Goal: Task Accomplishment & Management: Manage account settings

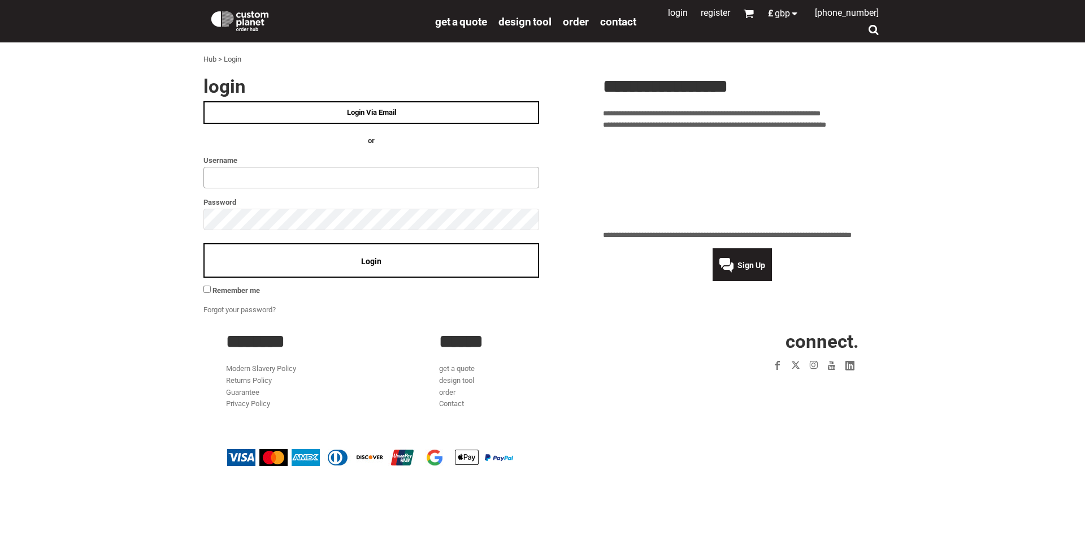
click at [237, 167] on input "text" at bounding box center [371, 177] width 336 height 21
type input "**********"
click input "**" at bounding box center [0, 0] width 0 height 0
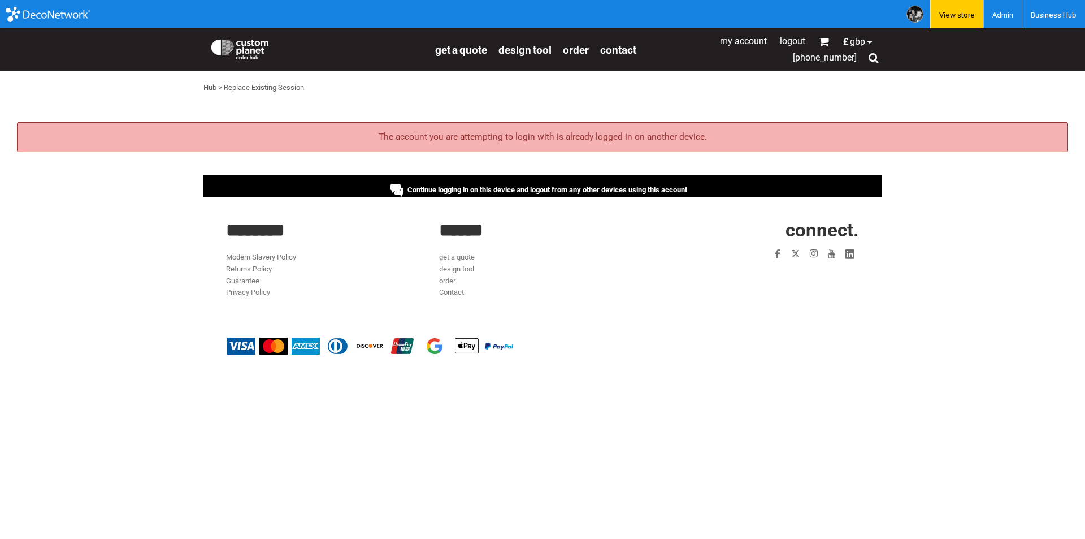
click at [447, 184] on div "Continue logging in on this device and logout from any other devices using this…" at bounding box center [542, 186] width 678 height 23
